Goal: Task Accomplishment & Management: Complete application form

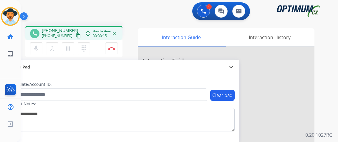
click at [76, 34] on mat-icon "content_copy" at bounding box center [78, 35] width 5 height 5
click at [76, 36] on mat-icon "content_copy" at bounding box center [78, 35] width 5 height 5
click at [113, 48] on img at bounding box center [111, 48] width 7 height 3
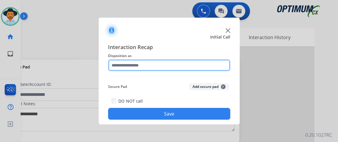
click at [135, 68] on input "text" at bounding box center [169, 66] width 122 height 12
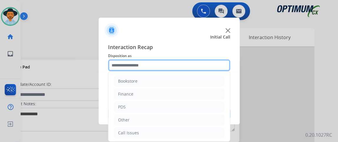
scroll to position [39, 0]
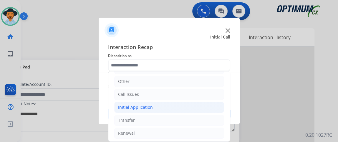
click at [177, 106] on li "Initial Application" at bounding box center [169, 107] width 110 height 11
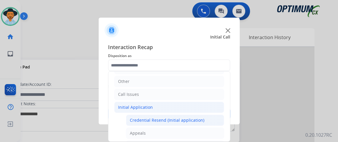
click at [177, 116] on li "Credential Resend (Initial application)" at bounding box center [175, 120] width 98 height 11
type input "**********"
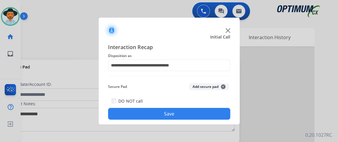
click at [177, 115] on button "Save" at bounding box center [169, 114] width 122 height 12
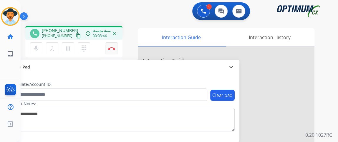
click at [115, 47] on img at bounding box center [111, 48] width 7 height 3
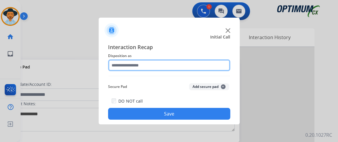
click at [153, 66] on input "text" at bounding box center [169, 66] width 122 height 12
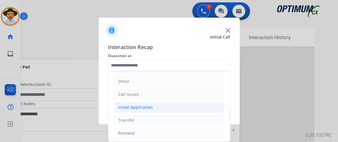
click at [205, 106] on li "Initial Application" at bounding box center [169, 107] width 110 height 11
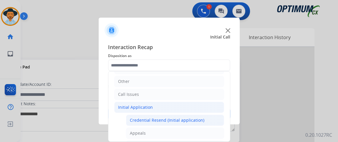
click at [201, 118] on li "Credential Resend (Initial application)" at bounding box center [175, 120] width 98 height 11
type input "**********"
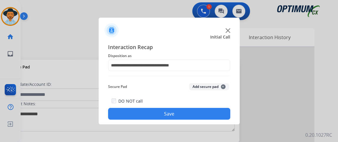
click at [201, 118] on button "Save" at bounding box center [169, 114] width 122 height 12
